Goal: Navigation & Orientation: Find specific page/section

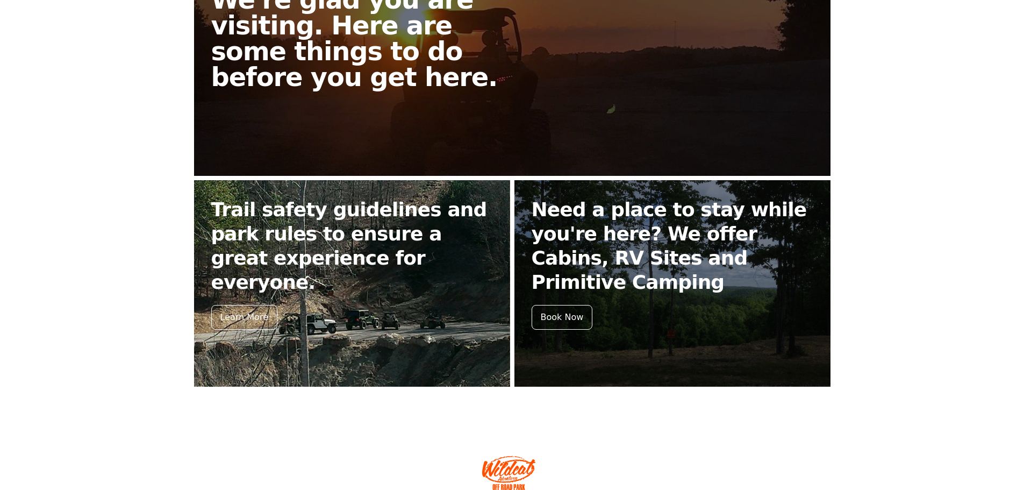
scroll to position [274, 0]
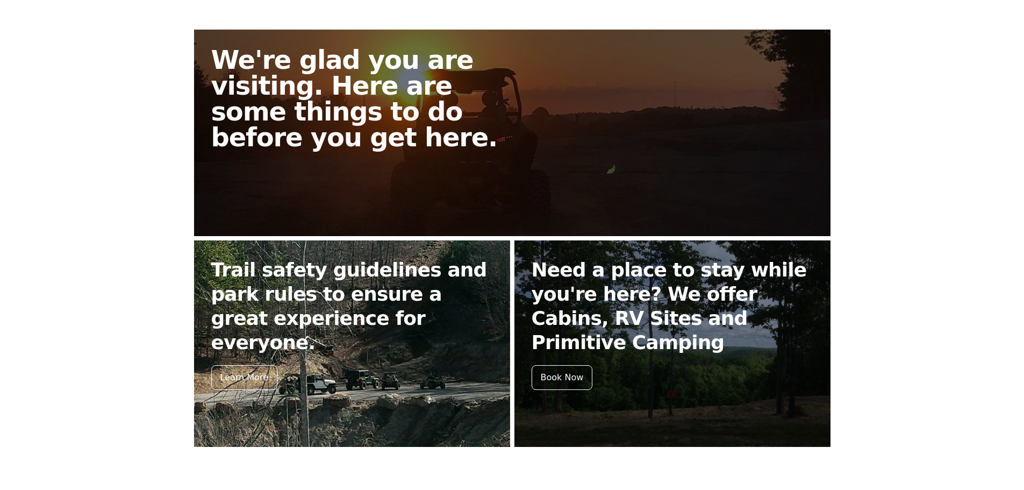
click at [386, 299] on h2 "Trail safety guidelines and park rules to ensure a great experience for everyon…" at bounding box center [352, 306] width 282 height 97
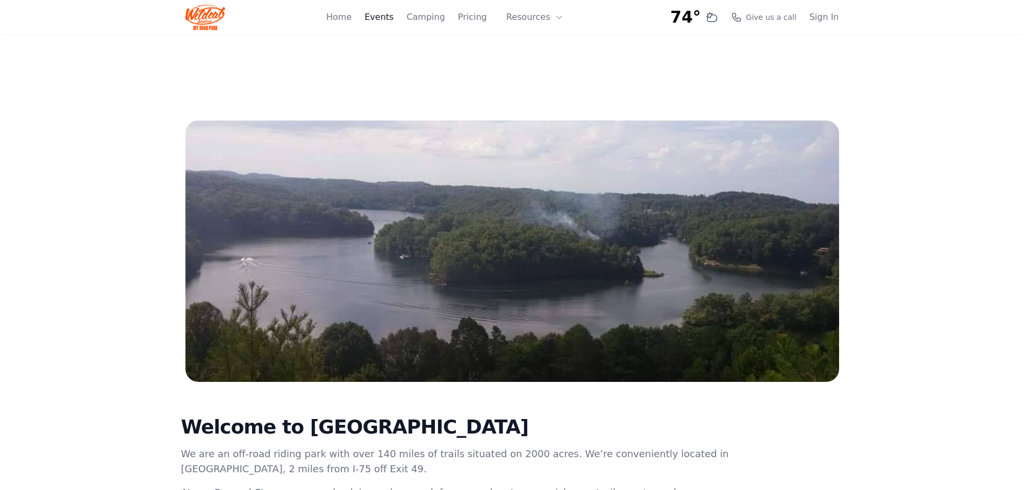
click at [393, 17] on link "Events" at bounding box center [379, 17] width 29 height 13
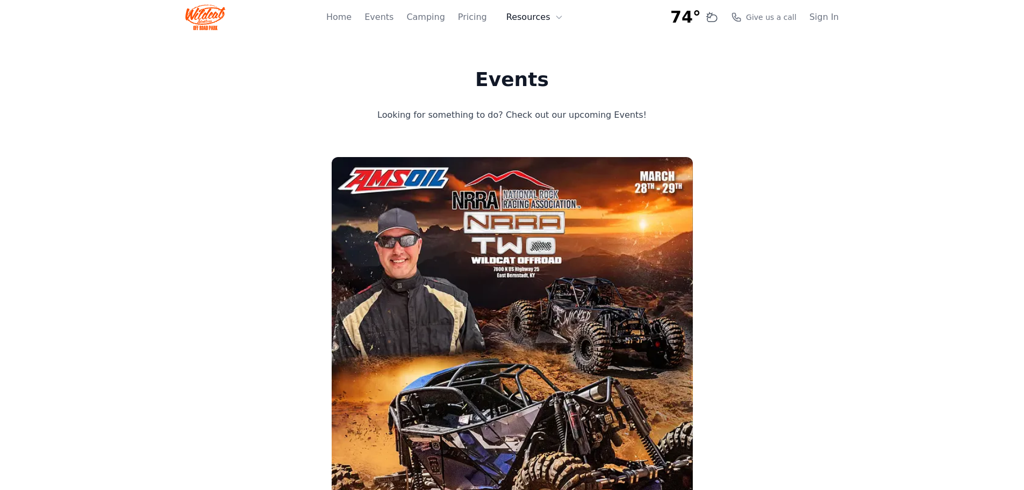
click at [555, 15] on icon at bounding box center [559, 17] width 9 height 9
click at [352, 18] on link "Home" at bounding box center [338, 17] width 25 height 13
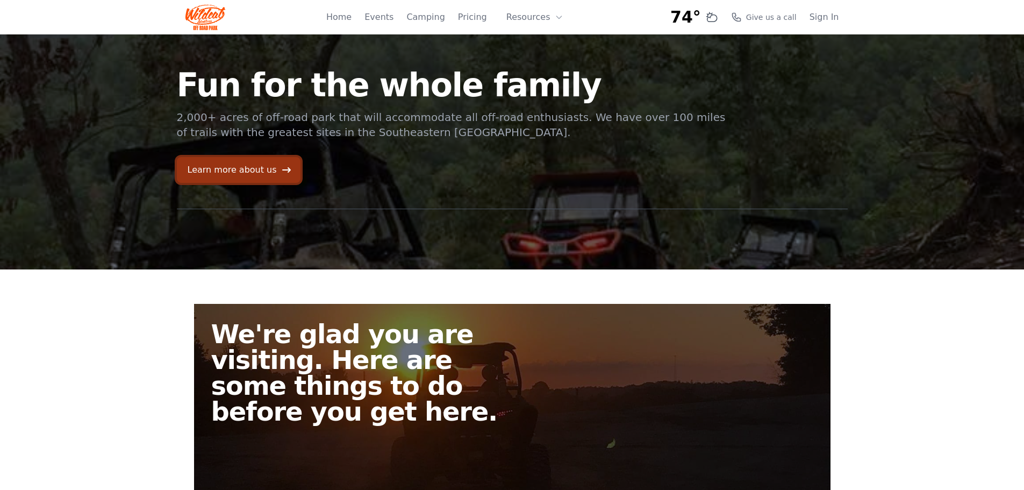
click at [223, 168] on link "Learn more about us" at bounding box center [239, 170] width 124 height 26
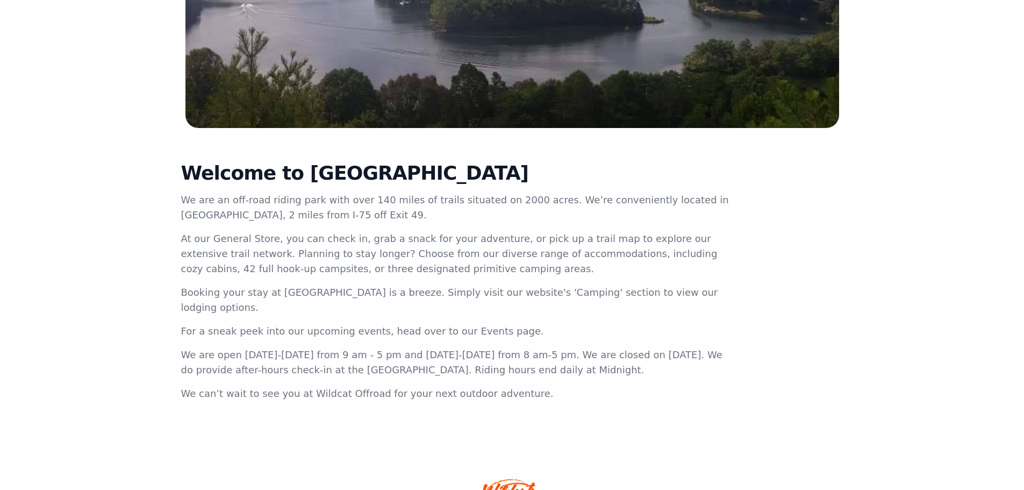
scroll to position [255, 0]
